Goal: Ask a question

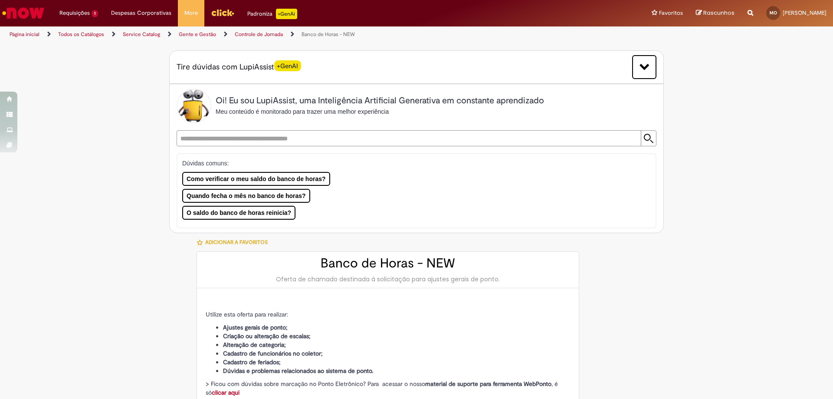
scroll to position [166, 0]
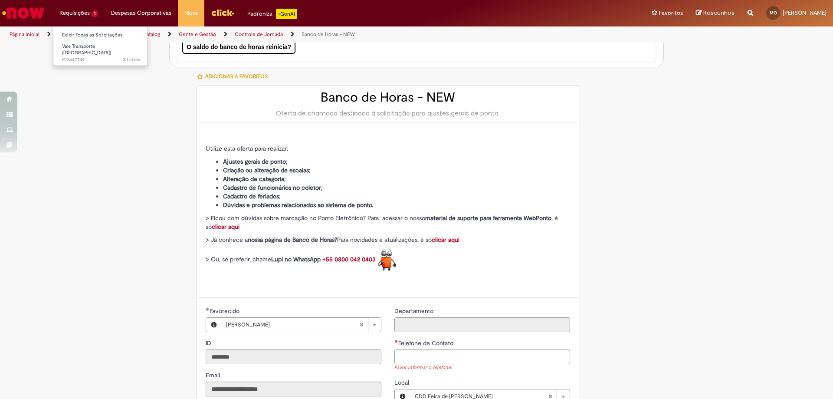
click at [76, 10] on li "Requisições 1 Exibir Todas as Solicitações Vale Transporte (VT) 3d atrás 3 dias…" at bounding box center [79, 13] width 52 height 26
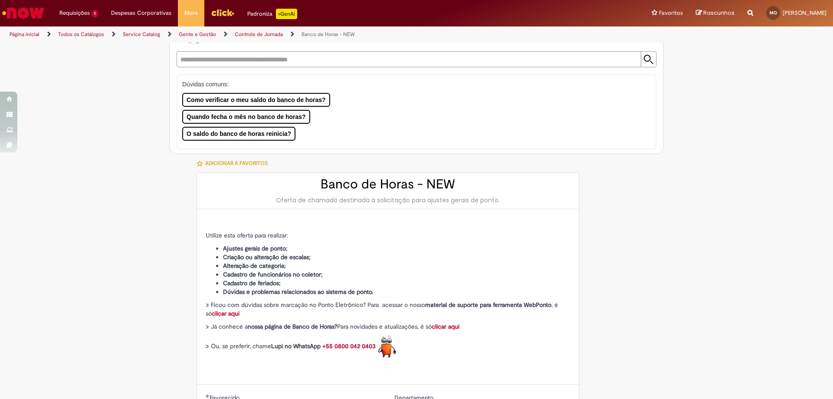
scroll to position [36, 0]
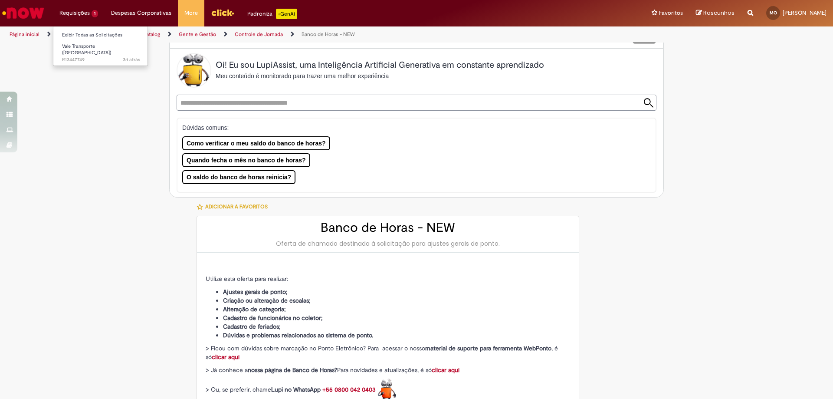
click at [59, 10] on li "Requisições 1 Exibir Todas as Solicitações Vale Transporte (VT) 3d atrás 3 dias…" at bounding box center [79, 13] width 52 height 26
click at [66, 36] on link "Exibir Todas as Solicitações" at bounding box center [101, 35] width 96 height 10
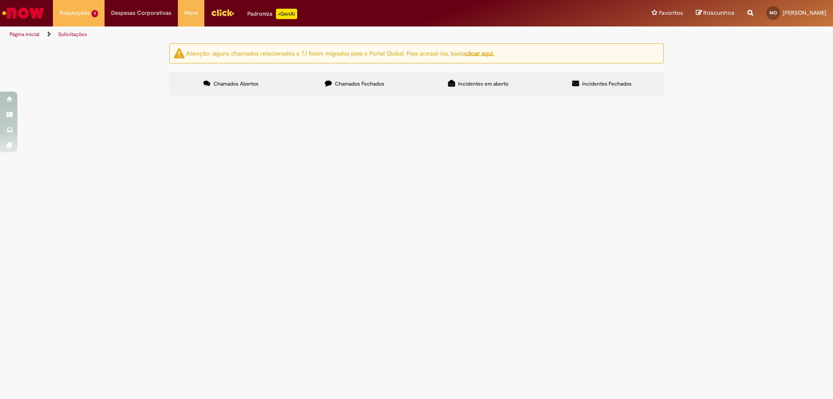
click at [0, 0] on span "Olá!! Estou com dúvidas em relação a como solicitar o VT Aqui na unidade recebe…" at bounding box center [0, 0] width 0 height 0
click at [0, 0] on td "Vale Transporte ([GEOGRAPHIC_DATA])" at bounding box center [0, 0] width 0 height 0
click at [0, 0] on span "Olá!! Estou com dúvidas em relação a como solicitar o VT Aqui na unidade recebe…" at bounding box center [0, 0] width 0 height 0
click at [380, 235] on main "Solicitações Atenção: alguns chamados relacionados a T.I foram migrados para o …" at bounding box center [416, 221] width 833 height 356
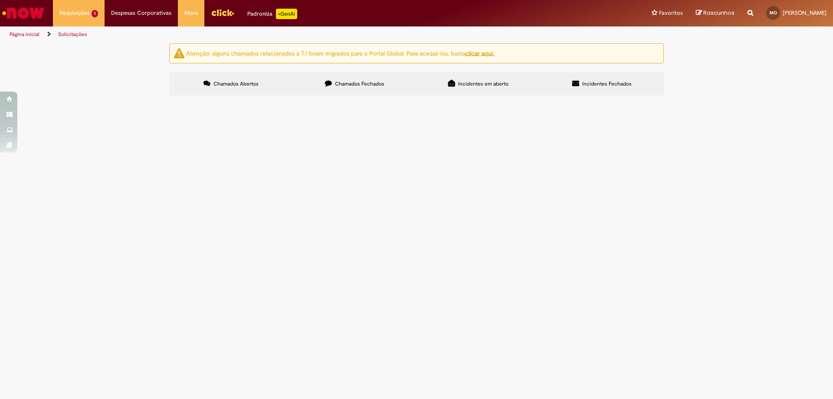
click at [0, 0] on span "Olá!! Estou com dúvidas em relação a como solicitar o VT Aqui na unidade recebe…" at bounding box center [0, 0] width 0 height 0
